Goal: Find specific page/section: Find specific page/section

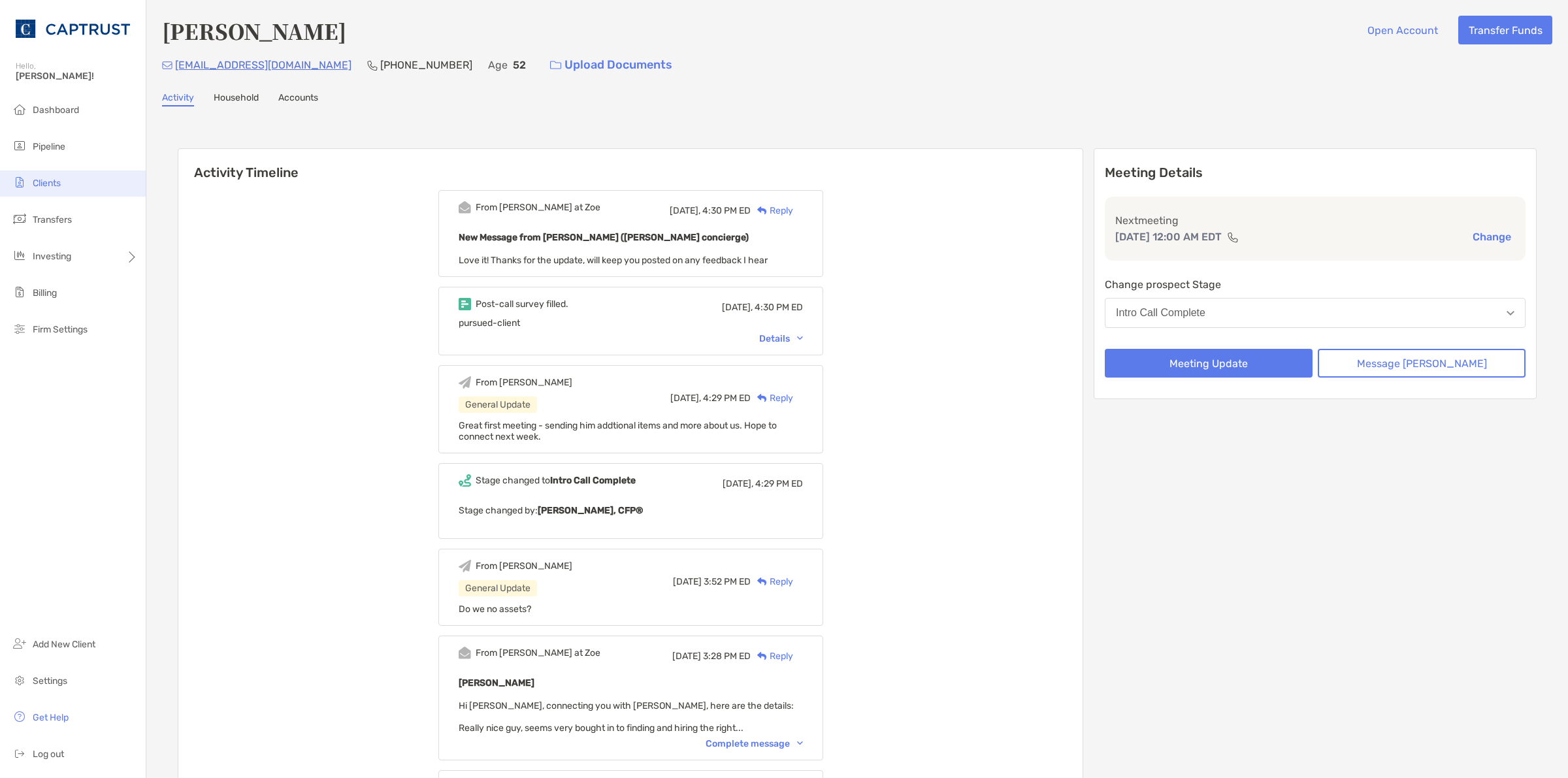
click at [76, 180] on li "Clients" at bounding box center [73, 183] width 145 height 26
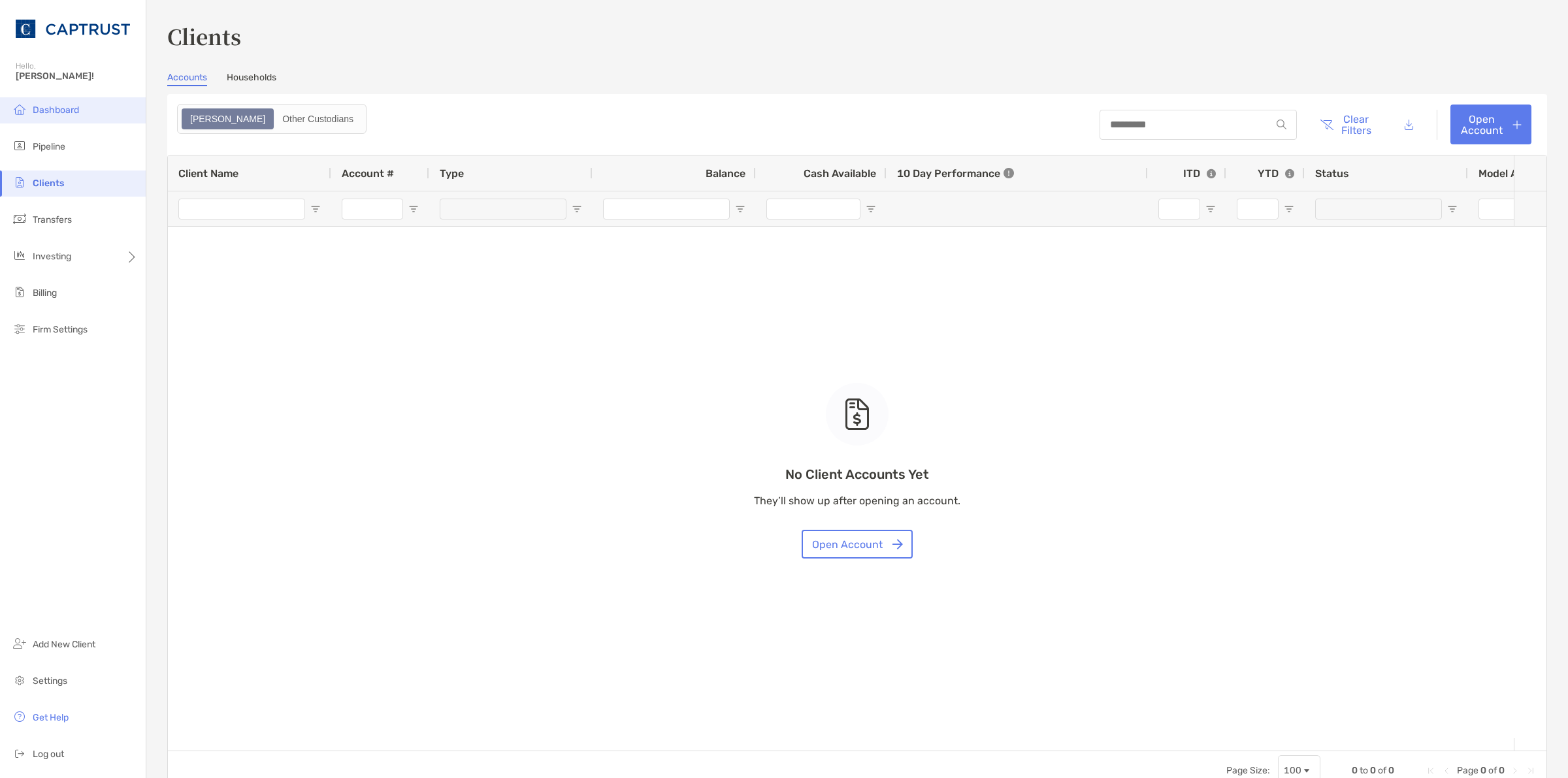
click at [70, 108] on span "Dashboard" at bounding box center [55, 110] width 46 height 11
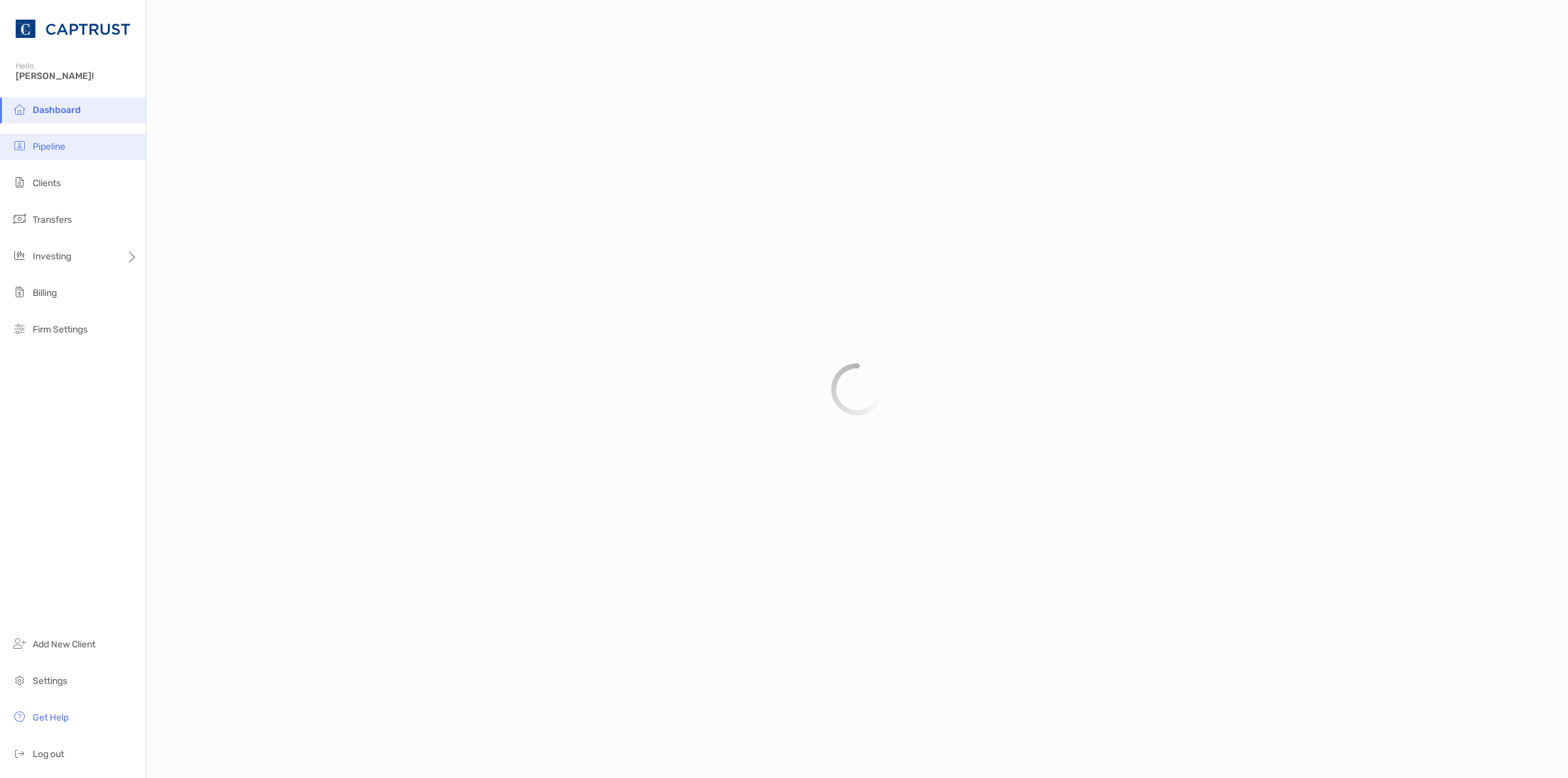
click at [70, 138] on li "Pipeline" at bounding box center [73, 147] width 145 height 26
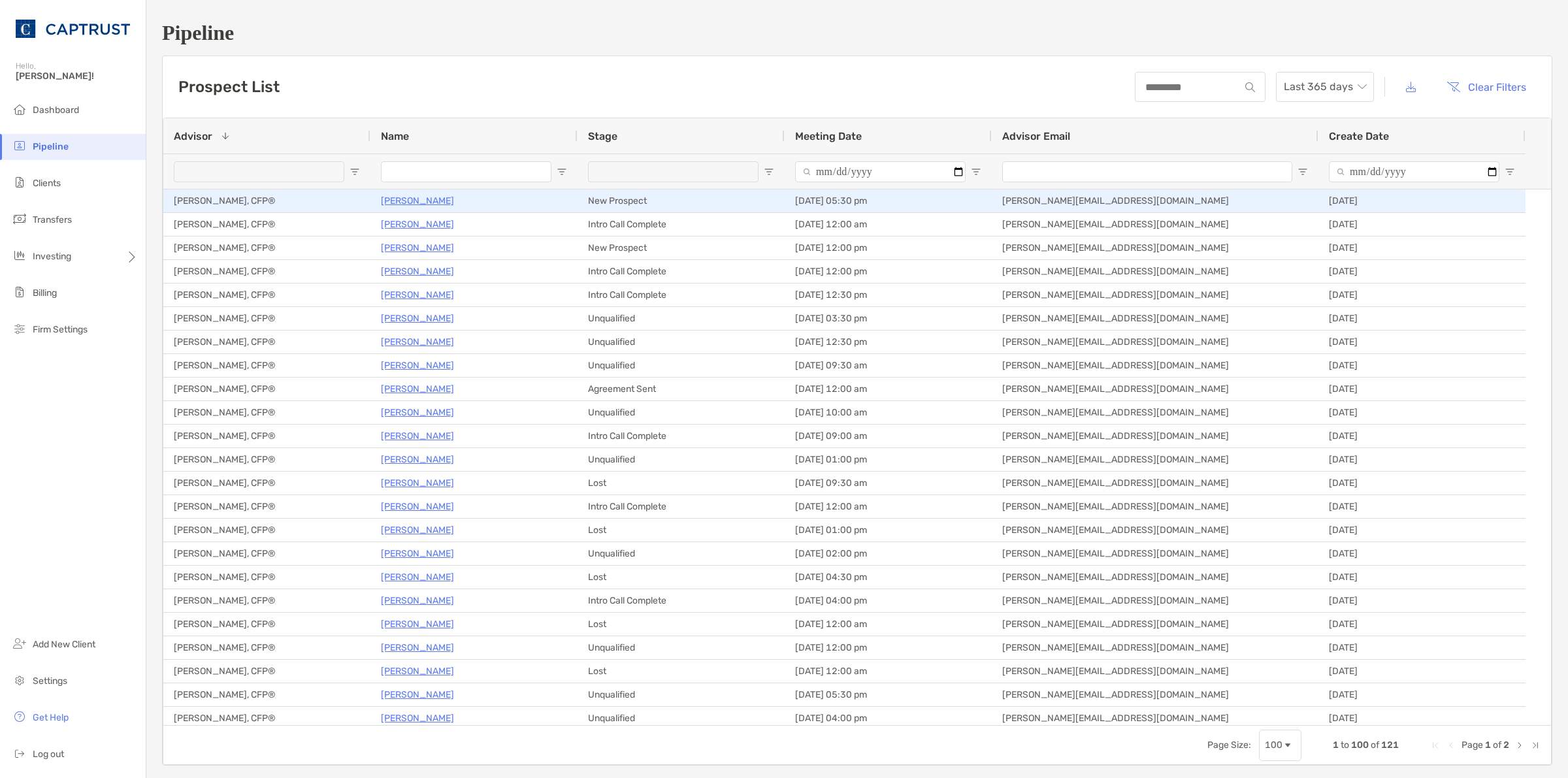
click at [403, 201] on p "[PERSON_NAME]" at bounding box center [417, 201] width 74 height 16
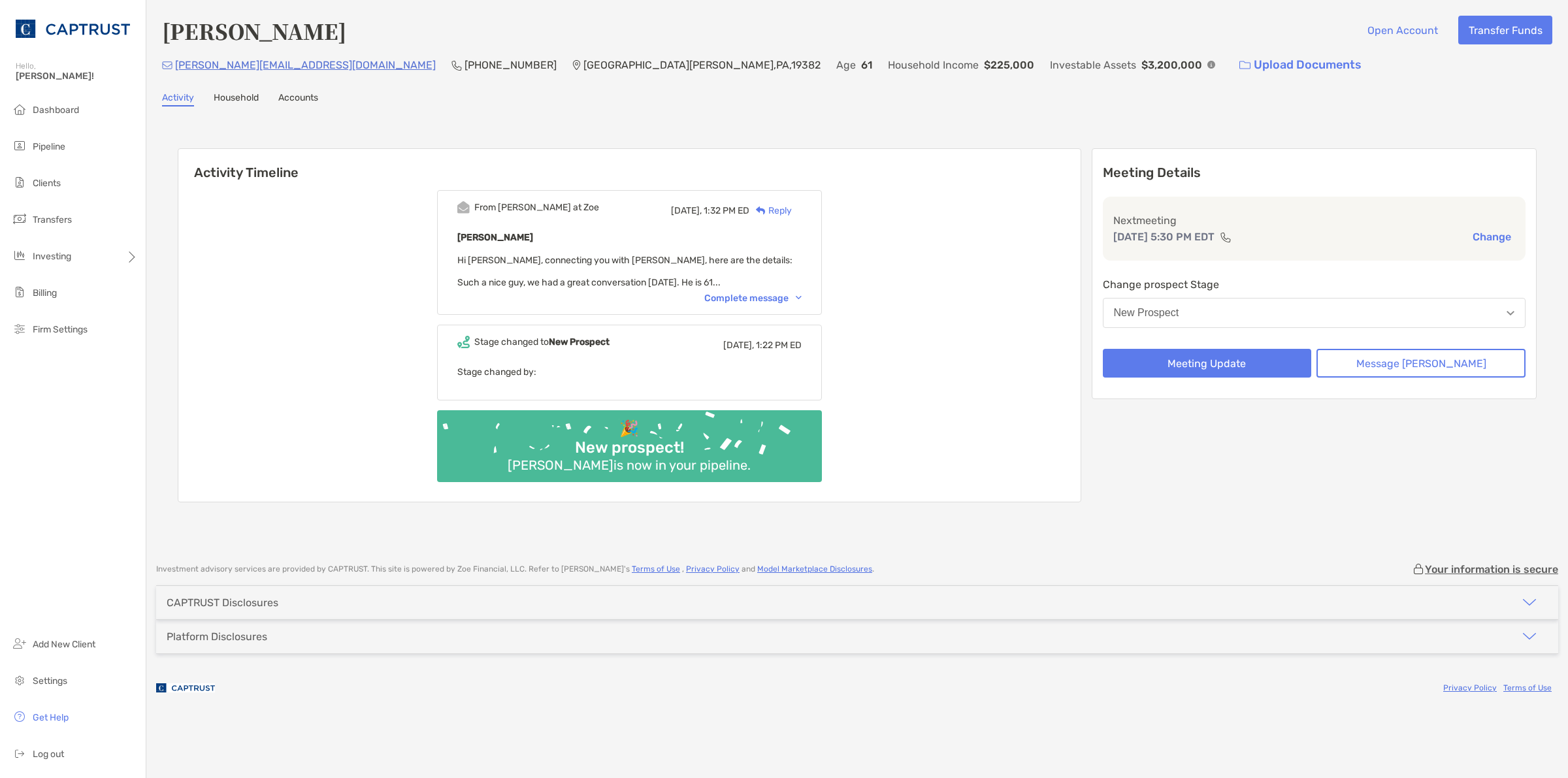
click at [814, 302] on div "From [PERSON_NAME] at Zoe [DATE], 1:32 PM ED Reply [PERSON_NAME] Hi [PERSON_NAM…" at bounding box center [630, 252] width 385 height 124
click at [815, 295] on div "From [PERSON_NAME] at Zoe [DATE], 1:32 PM ED Reply [PERSON_NAME] Hi [PERSON_NAM…" at bounding box center [630, 252] width 385 height 124
click at [812, 288] on div "From [PERSON_NAME] at Zoe [DATE], 1:32 PM ED Reply [PERSON_NAME] Hi [PERSON_NAM…" at bounding box center [630, 252] width 385 height 124
click at [802, 292] on div "Complete message" at bounding box center [753, 298] width 97 height 11
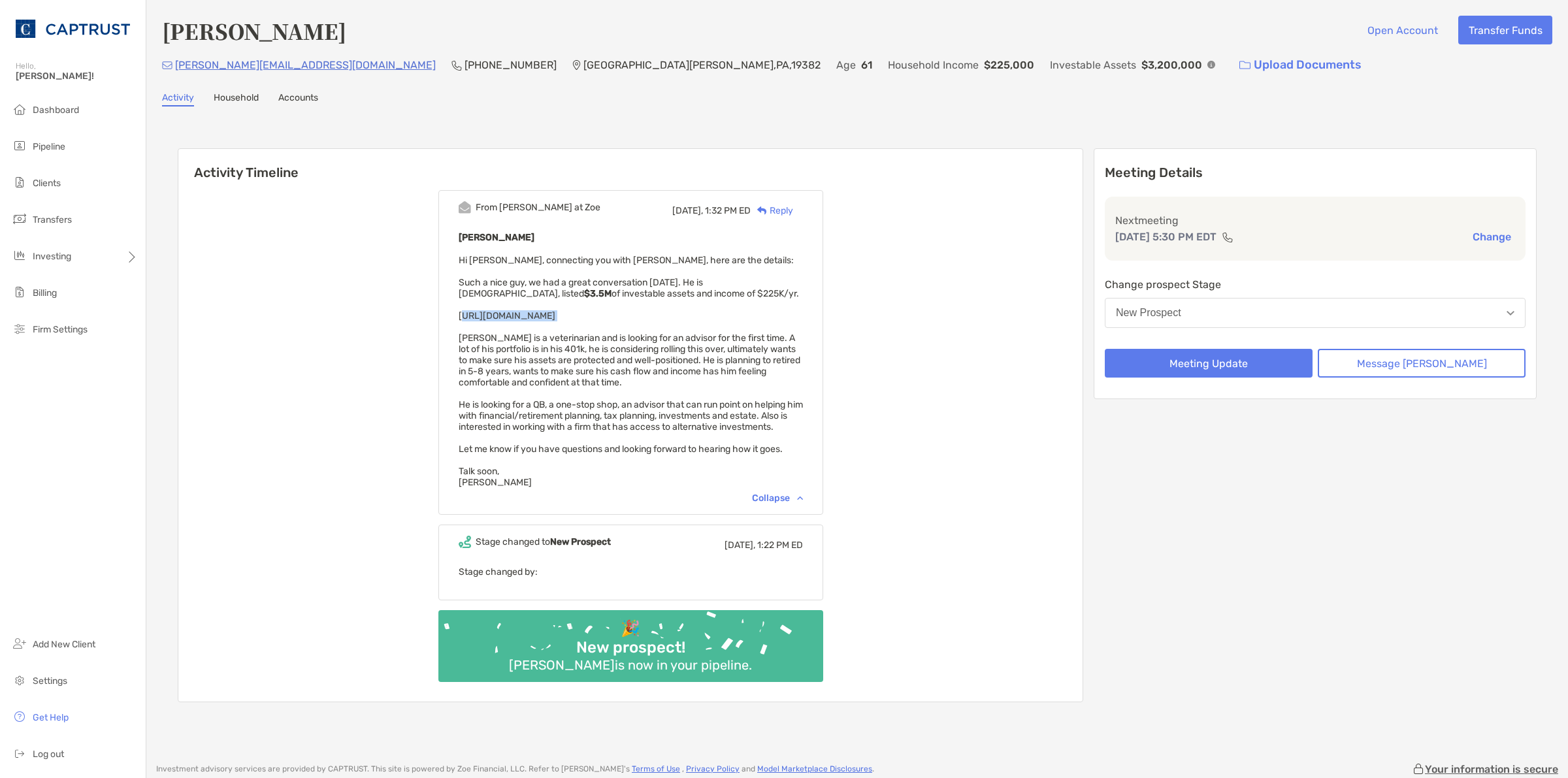
drag, startPoint x: 746, startPoint y: 317, endPoint x: 462, endPoint y: 313, distance: 284.0
click at [462, 313] on div "From [PERSON_NAME] at Zoe [DATE], 1:32 PM ED Reply [PERSON_NAME] Hi [PERSON_NAM…" at bounding box center [630, 352] width 385 height 325
copy span "[URL][DOMAIN_NAME]"
